Goal: Task Accomplishment & Management: Use online tool/utility

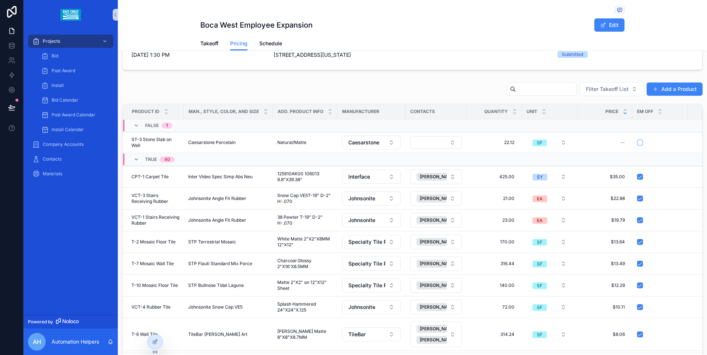
scroll to position [38, 0]
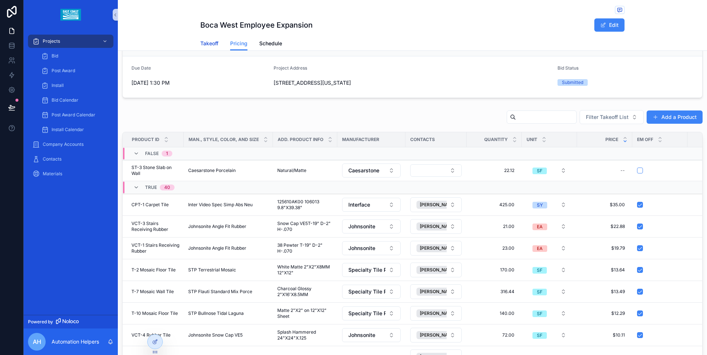
click at [213, 42] on span "Takeoff" at bounding box center [209, 43] width 18 height 7
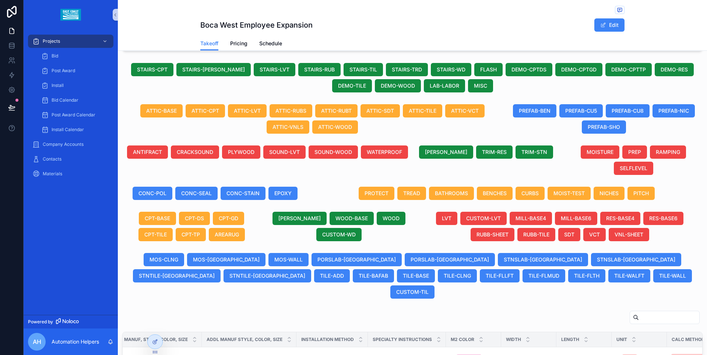
scroll to position [200, 0]
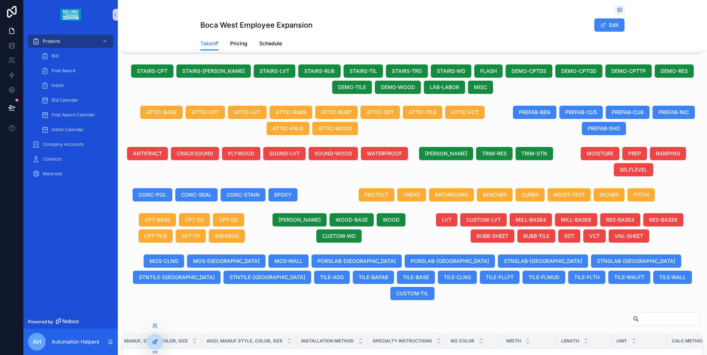
click at [158, 339] on icon at bounding box center [155, 342] width 6 height 6
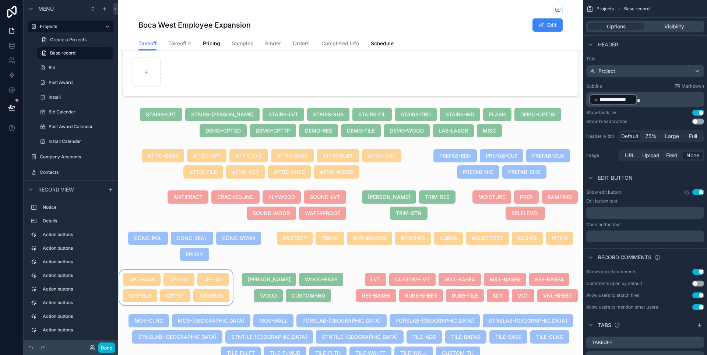
click at [220, 305] on div "scrollable content" at bounding box center [176, 287] width 116 height 35
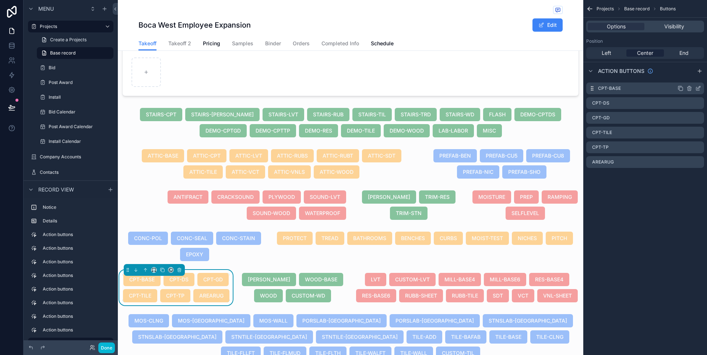
click at [699, 90] on icon "scrollable content" at bounding box center [698, 88] width 6 height 6
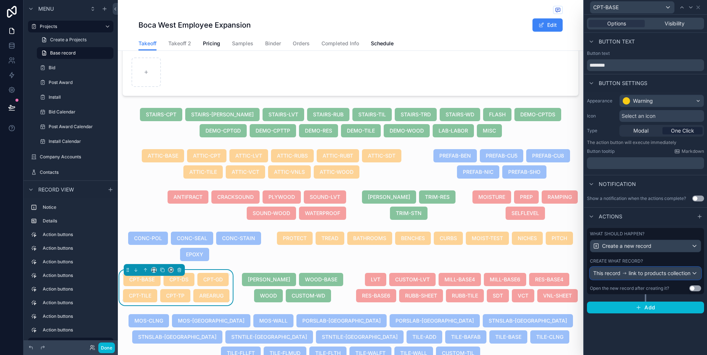
click at [688, 269] on div "This record link to products collection" at bounding box center [641, 272] width 97 height 7
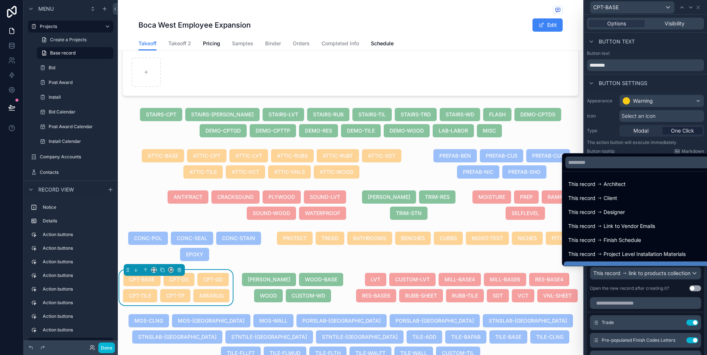
click at [698, 284] on div at bounding box center [645, 177] width 123 height 355
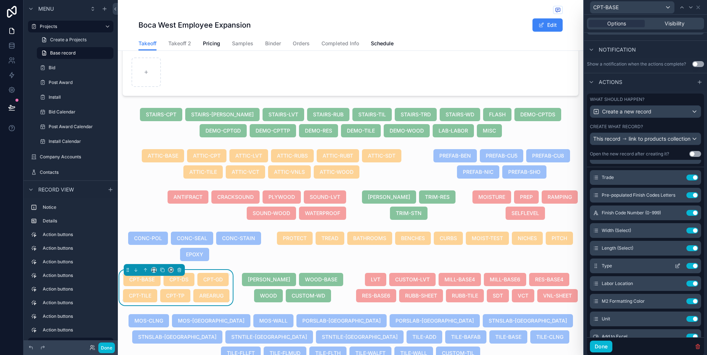
scroll to position [0, 0]
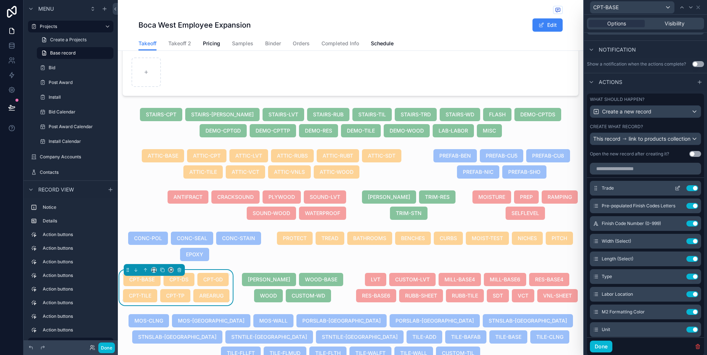
click at [674, 191] on icon at bounding box center [677, 188] width 6 height 6
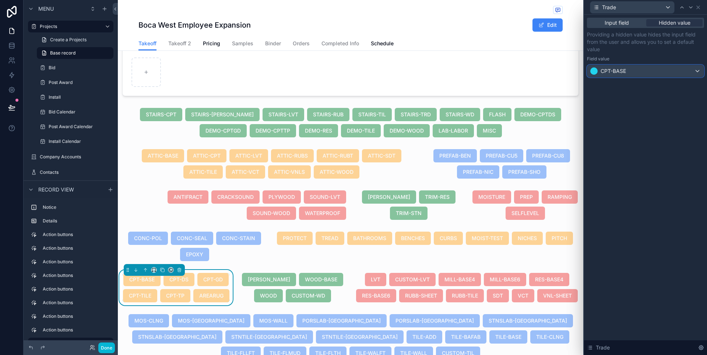
click at [692, 73] on div "CPT-BASE" at bounding box center [645, 71] width 116 height 12
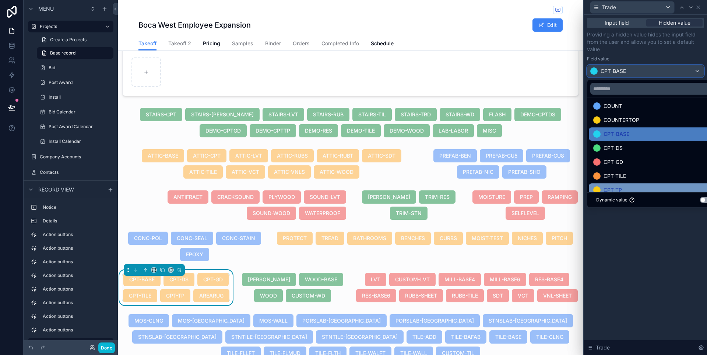
scroll to position [229, 0]
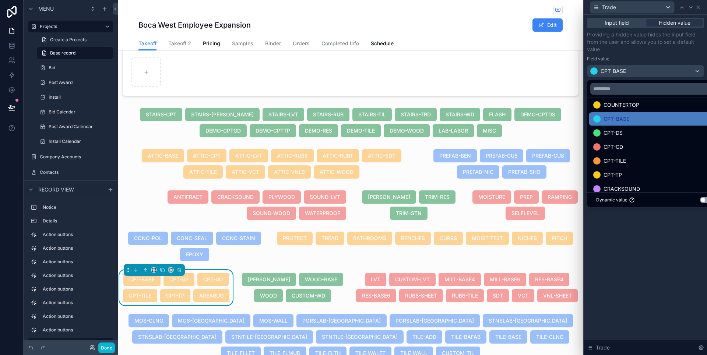
click at [694, 49] on div at bounding box center [645, 177] width 123 height 355
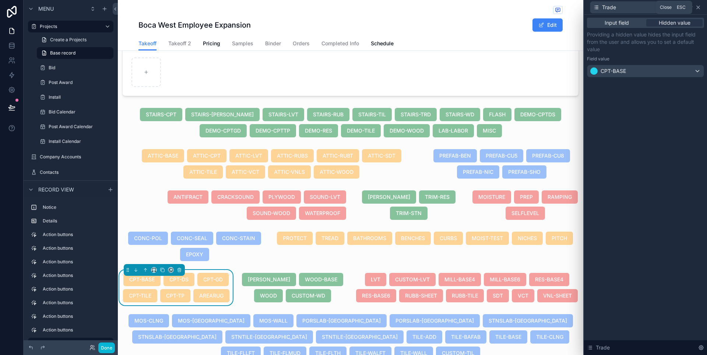
click at [697, 9] on icon at bounding box center [698, 7] width 6 height 6
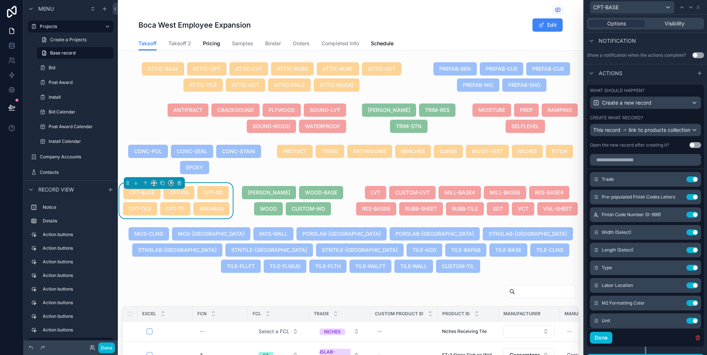
scroll to position [145, 0]
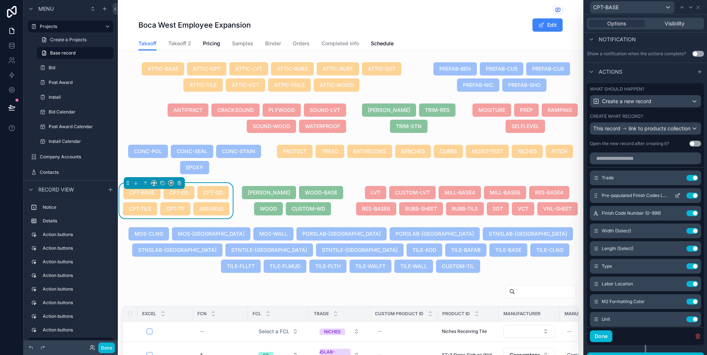
click at [676, 198] on icon at bounding box center [677, 195] width 3 height 3
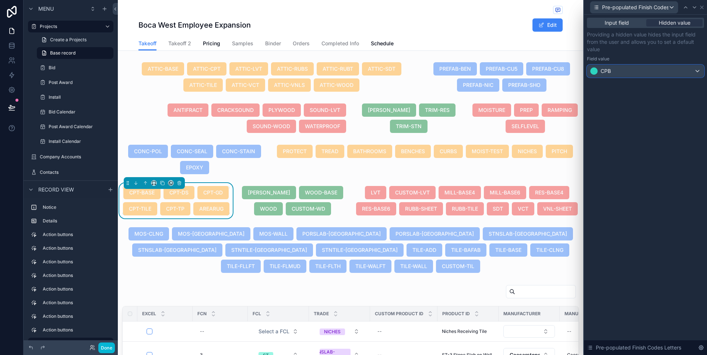
click at [680, 71] on div "CPB" at bounding box center [645, 71] width 116 height 12
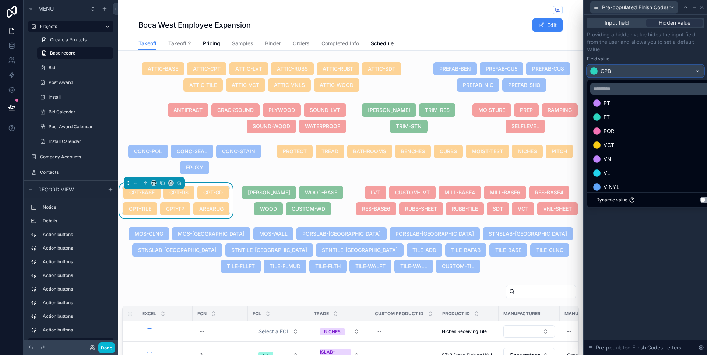
scroll to position [0, 0]
click at [633, 259] on div at bounding box center [645, 177] width 123 height 355
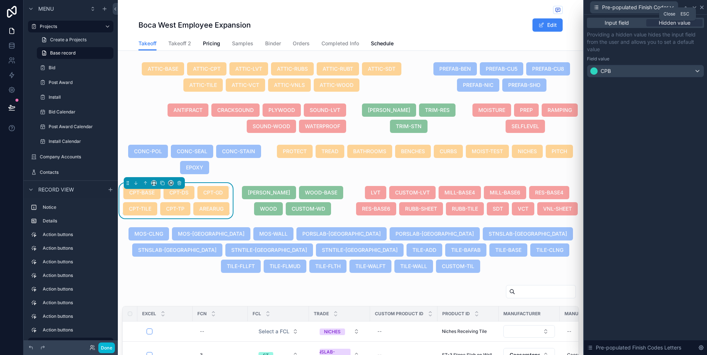
click at [704, 7] on icon at bounding box center [702, 7] width 6 height 6
